Goal: Task Accomplishment & Management: Manage account settings

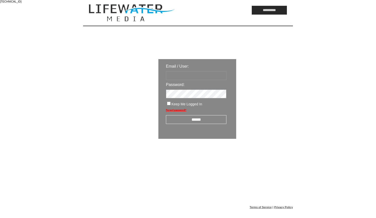
type input "*********"
click at [216, 122] on input "******" at bounding box center [196, 119] width 61 height 9
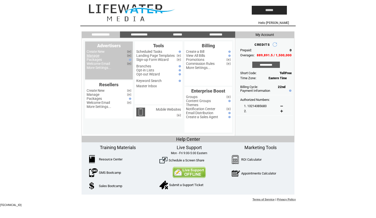
click at [97, 56] on link "Manage" at bounding box center [93, 55] width 13 height 4
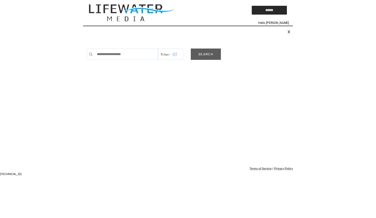
click at [203, 56] on link "SEARCH" at bounding box center [206, 53] width 30 height 11
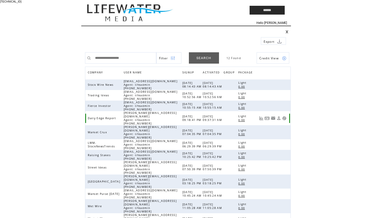
click at [279, 116] on link at bounding box center [279, 118] width 4 height 4
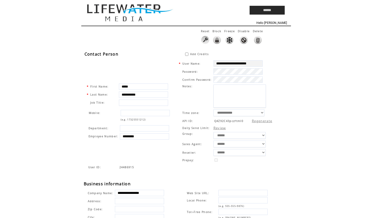
click at [237, 123] on span "Q4Z92C43pczftmI0" at bounding box center [228, 121] width 29 height 4
copy span "Q4Z92C43pczftmI0"
click at [133, 14] on td at bounding box center [154, 10] width 146 height 20
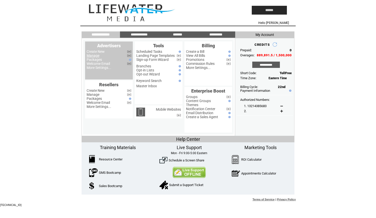
click at [98, 56] on link "Manage" at bounding box center [93, 55] width 13 height 4
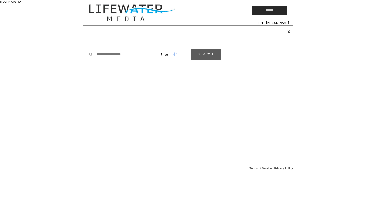
click at [211, 53] on link "SEARCH" at bounding box center [206, 53] width 30 height 11
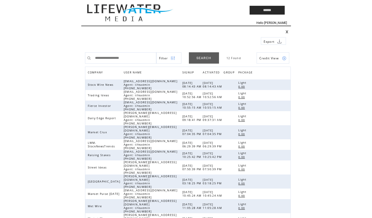
click at [285, 60] on img at bounding box center [284, 58] width 5 height 5
